Goal: Transaction & Acquisition: Purchase product/service

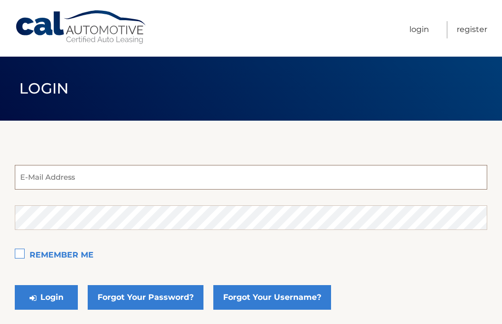
click at [110, 182] on input "email" at bounding box center [251, 177] width 472 height 25
click at [99, 202] on form "denise_witter@comcast,net E-Mail Address Password Remember Me Login Forgot Your…" at bounding box center [251, 240] width 472 height 150
click at [15, 285] on button "Login" at bounding box center [46, 297] width 63 height 25
click at [112, 182] on input "denise_witter@comcast,net" at bounding box center [251, 177] width 472 height 25
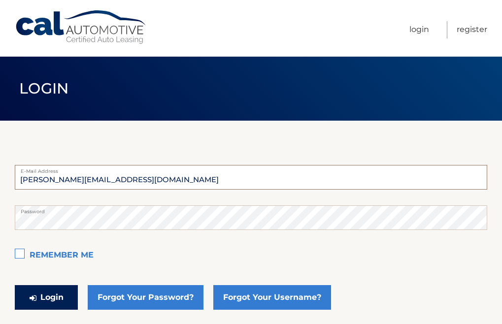
type input "denise_witter@comcast.net"
click at [57, 303] on button "Login" at bounding box center [46, 297] width 63 height 25
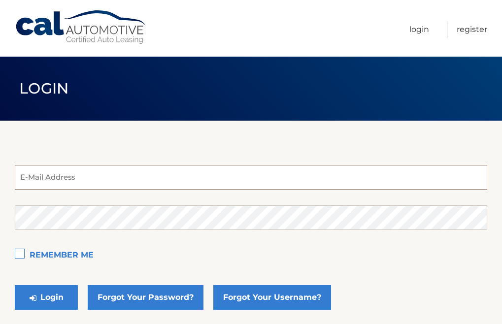
click at [170, 175] on input "email" at bounding box center [251, 177] width 472 height 25
type input "[PERSON_NAME][EMAIL_ADDRESS][DOMAIN_NAME]"
click at [15, 285] on button "Login" at bounding box center [46, 297] width 63 height 25
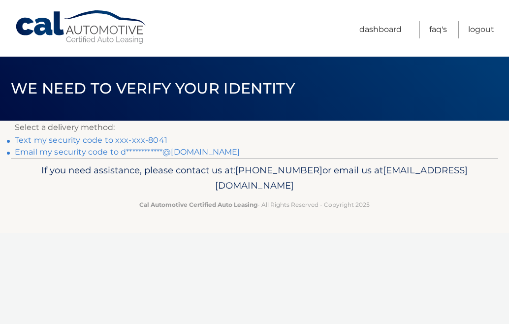
click at [107, 142] on link "Text my security code to xxx-xxx-8041" at bounding box center [91, 139] width 153 height 9
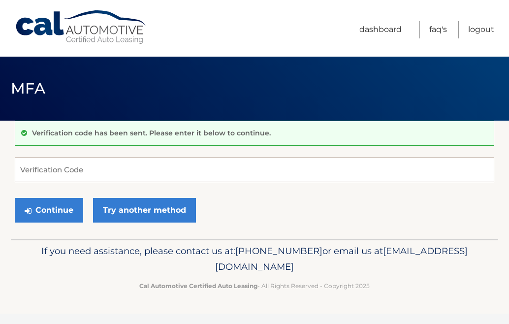
click at [73, 169] on input "Verification Code" at bounding box center [255, 170] width 480 height 25
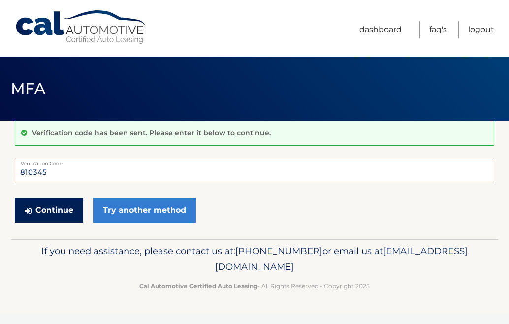
type input "810345"
click at [46, 208] on button "Continue" at bounding box center [49, 210] width 68 height 25
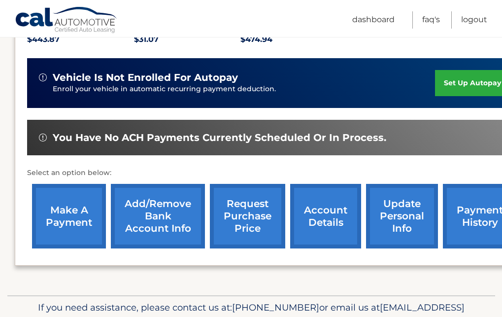
scroll to position [244, 0]
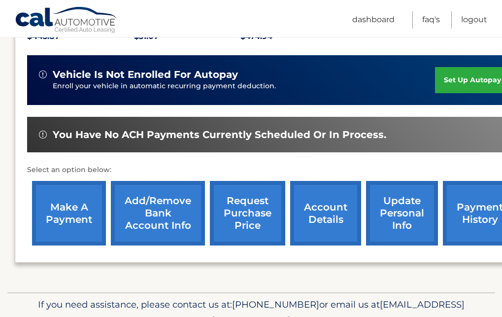
click at [74, 196] on link "make a payment" at bounding box center [69, 213] width 74 height 65
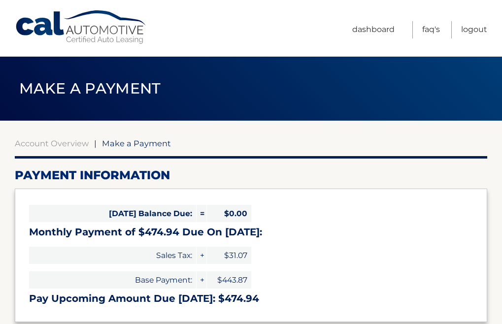
select select "NTE3YjRhYzAtMjFhNS00ODIzLWJiZGUtYzY1NjI3MWEyOGNj"
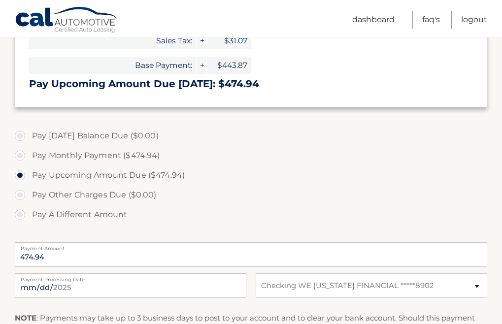
scroll to position [218, 0]
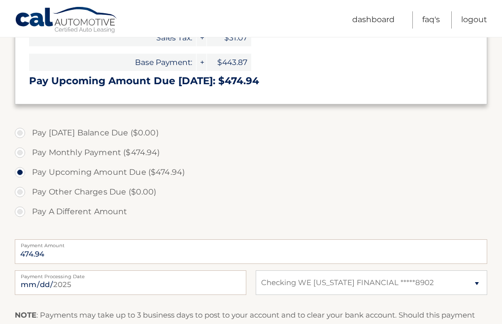
click at [23, 133] on label "Pay [DATE] Balance Due ($0.00)" at bounding box center [251, 133] width 472 height 20
click at [20, 212] on label "Pay A Different Amount" at bounding box center [251, 212] width 472 height 20
click at [20, 212] on input "Pay A Different Amount" at bounding box center [24, 210] width 10 height 16
radio input "true"
click at [91, 255] on input "Payment Amount" at bounding box center [251, 251] width 472 height 25
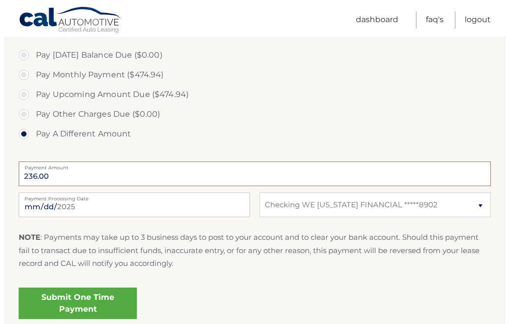
scroll to position [304, 0]
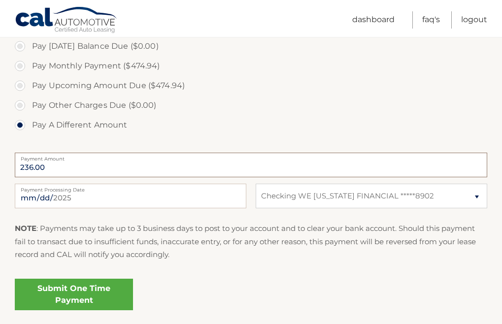
type input "236.00"
click at [104, 301] on link "Submit One Time Payment" at bounding box center [74, 295] width 118 height 32
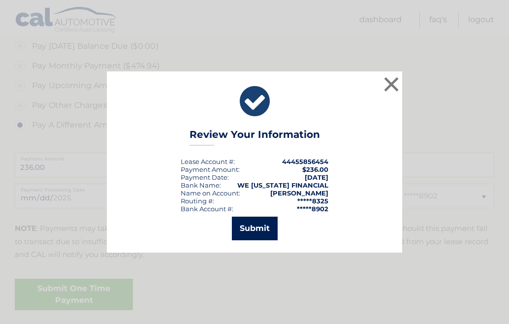
click at [252, 229] on button "Submit" at bounding box center [255, 229] width 46 height 24
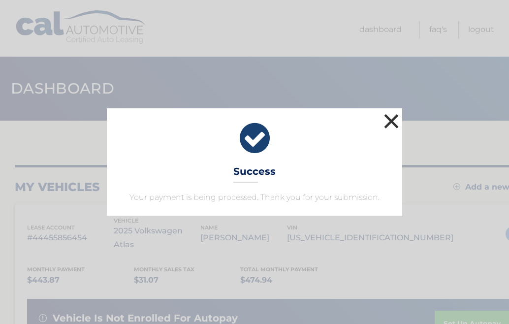
click at [389, 125] on button "×" at bounding box center [392, 121] width 20 height 20
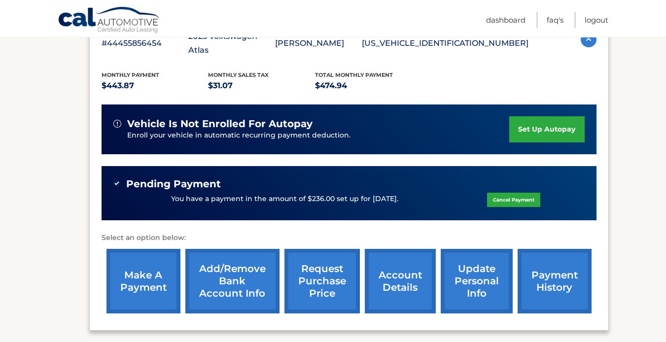
scroll to position [197, 0]
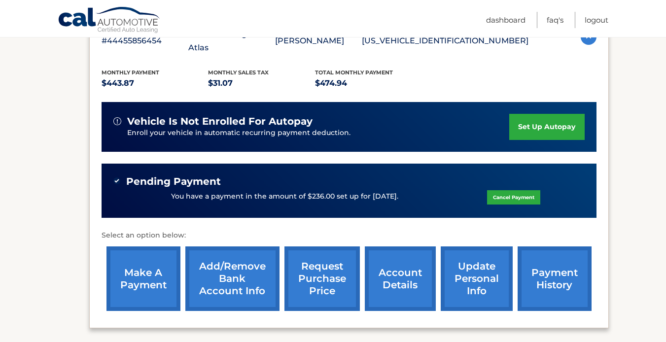
click at [408, 266] on link "account details" at bounding box center [400, 278] width 71 height 65
click at [397, 270] on link "account details" at bounding box center [400, 278] width 71 height 65
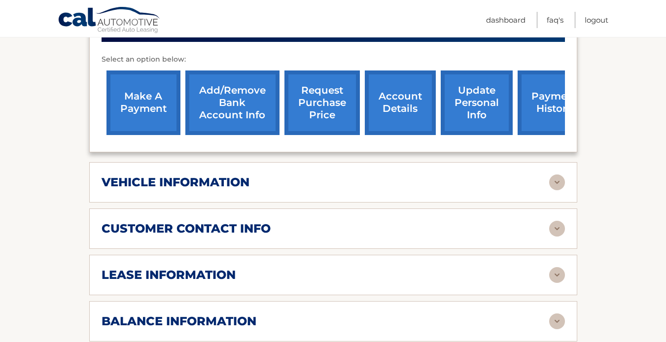
scroll to position [404, 0]
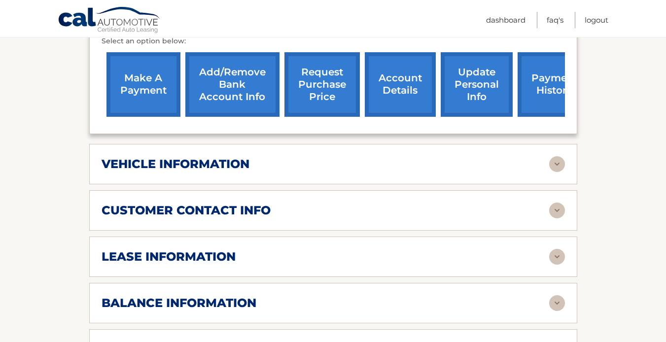
click at [563, 202] on img at bounding box center [557, 210] width 16 height 16
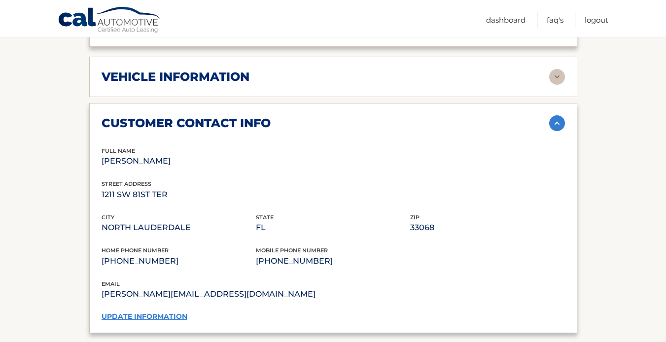
scroll to position [494, 0]
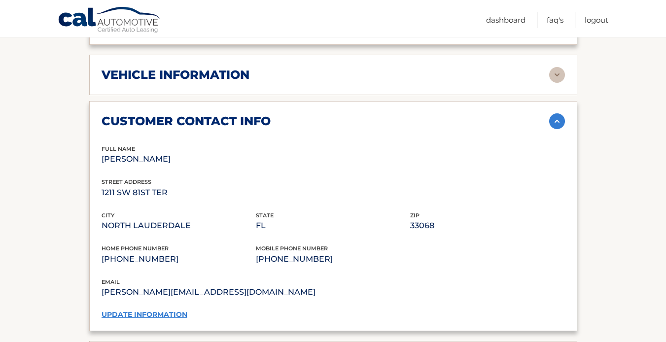
click at [561, 113] on img at bounding box center [557, 121] width 16 height 16
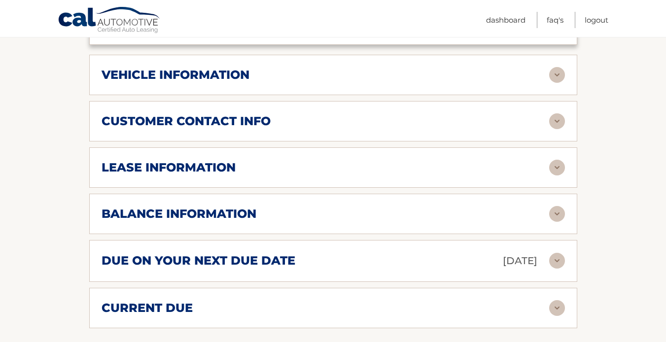
click at [558, 160] on img at bounding box center [557, 168] width 16 height 16
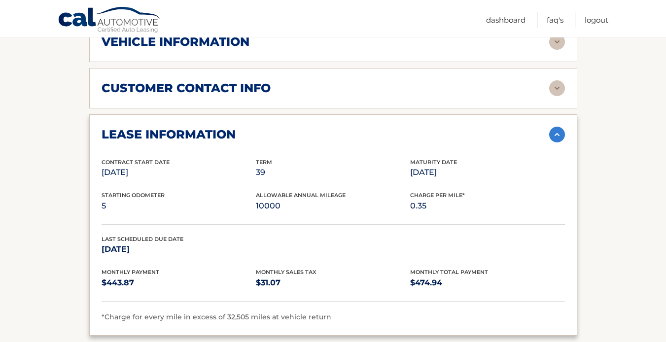
scroll to position [525, 0]
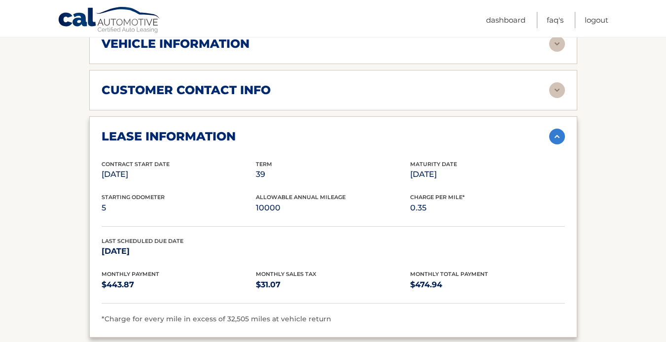
click at [560, 129] on img at bounding box center [557, 137] width 16 height 16
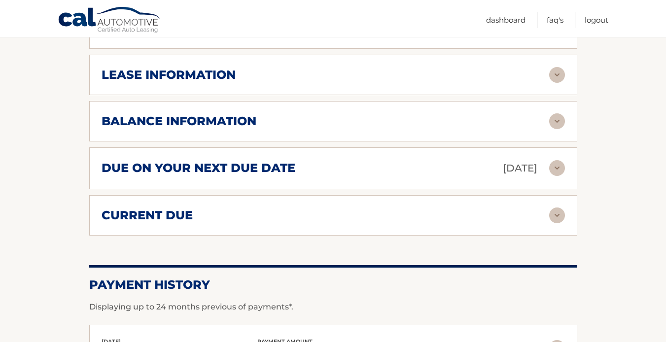
scroll to position [590, 0]
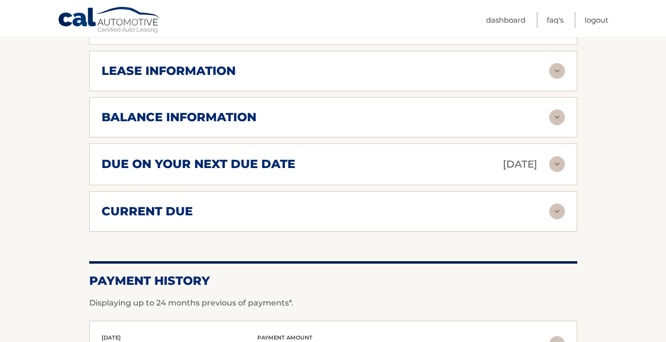
click at [558, 203] on img at bounding box center [557, 211] width 16 height 16
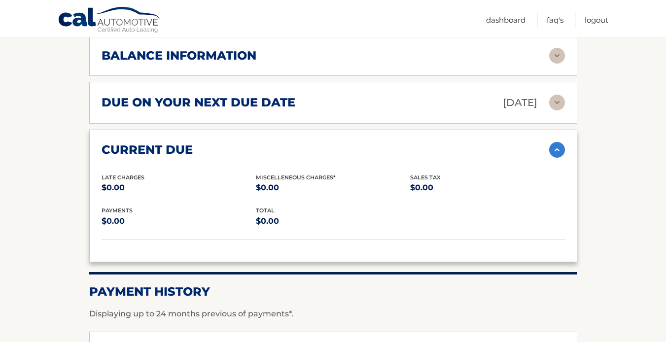
scroll to position [652, 0]
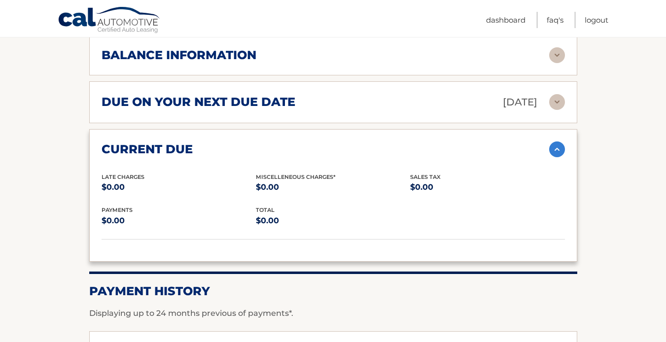
click at [555, 141] on img at bounding box center [557, 149] width 16 height 16
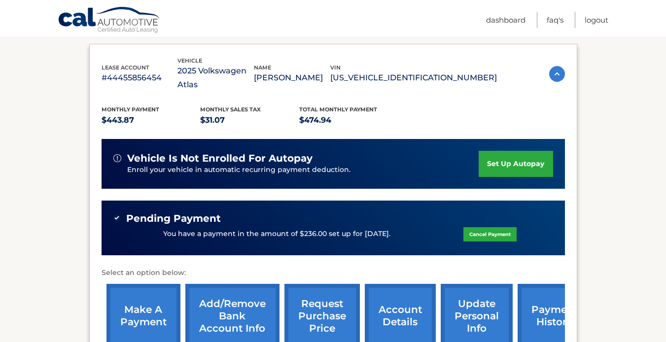
scroll to position [172, 0]
